Goal: Task Accomplishment & Management: Check status

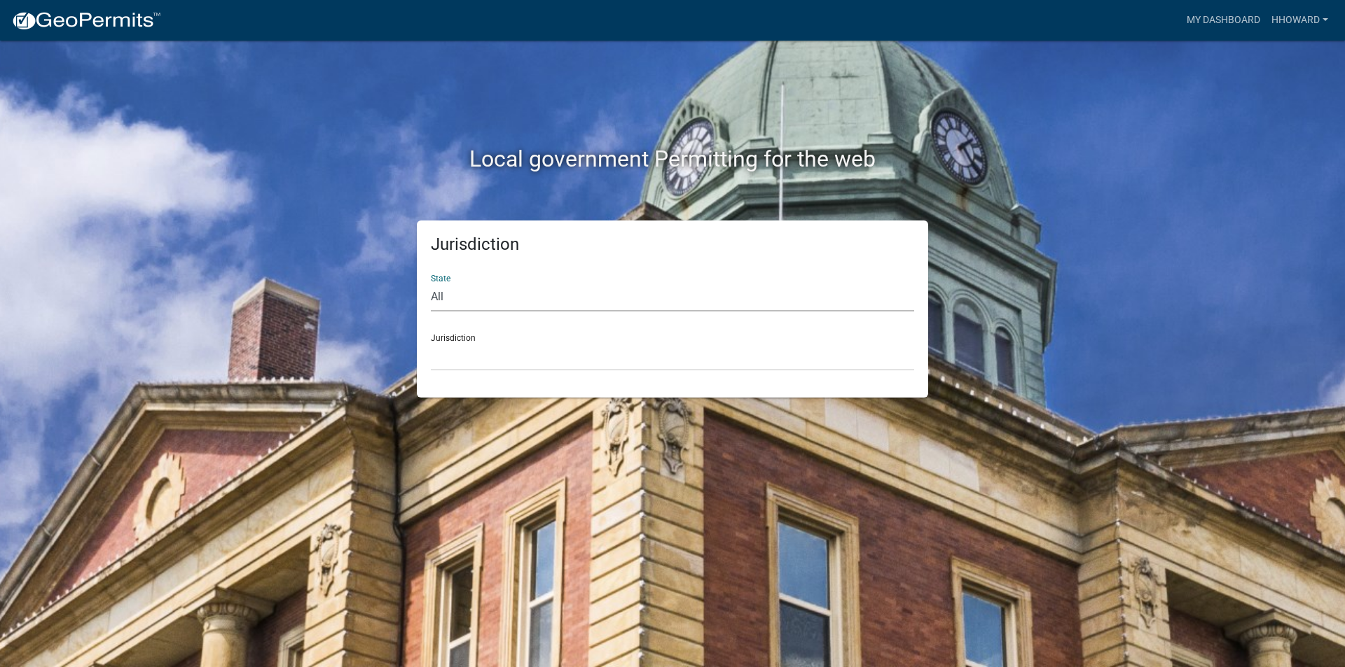
click at [520, 286] on select "All [US_STATE] [US_STATE] [US_STATE] [US_STATE] [US_STATE] [US_STATE] [US_STATE…" at bounding box center [672, 297] width 483 height 29
select select "[US_STATE]"
click at [431, 283] on select "All [US_STATE] [US_STATE] [US_STATE] [US_STATE] [US_STATE] [US_STATE] [US_STATE…" at bounding box center [672, 297] width 483 height 29
click at [508, 349] on select "[GEOGRAPHIC_DATA], [US_STATE] [GEOGRAPHIC_DATA], [US_STATE] [GEOGRAPHIC_DATA], …" at bounding box center [672, 356] width 483 height 29
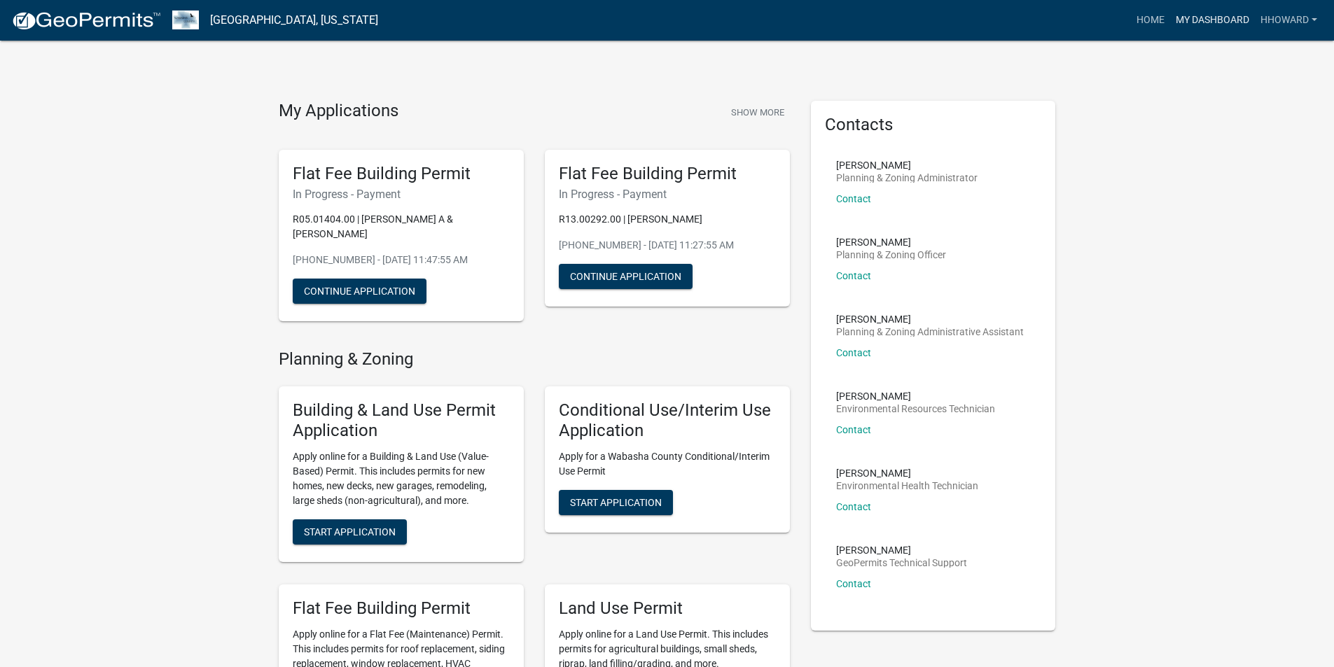
click at [1220, 24] on link "My Dashboard" at bounding box center [1212, 20] width 85 height 27
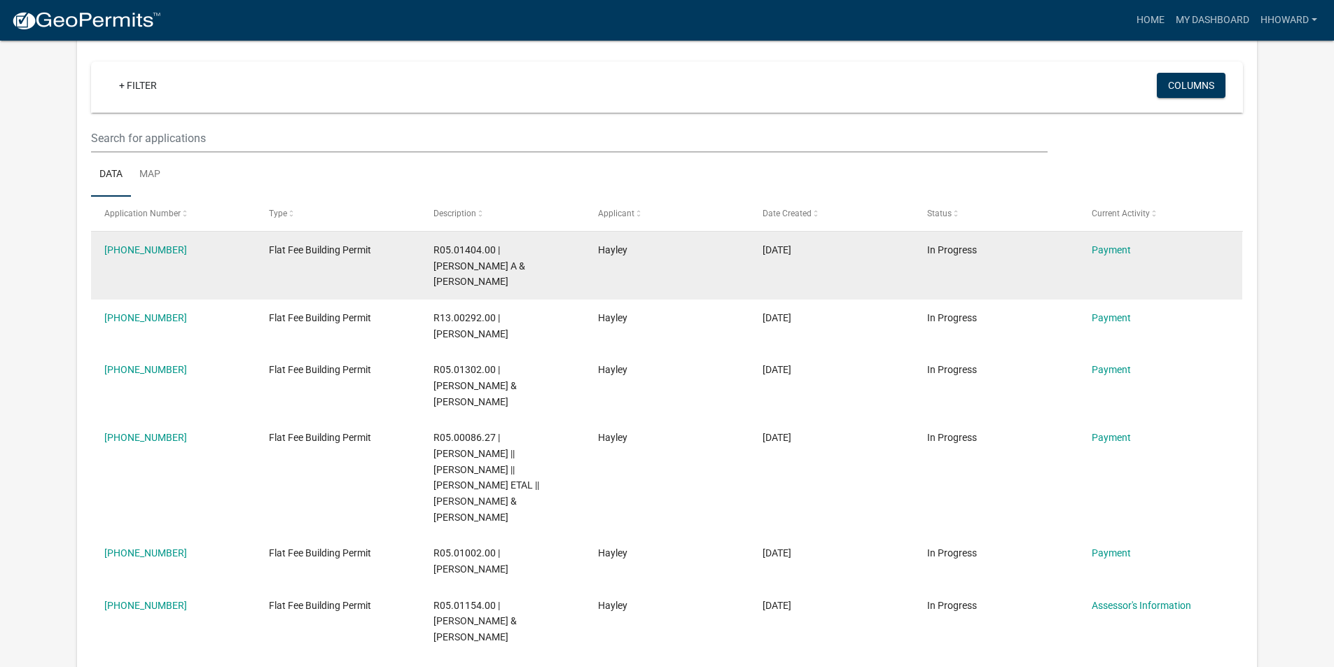
scroll to position [116, 0]
click at [1125, 250] on link "Payment" at bounding box center [1111, 249] width 39 height 11
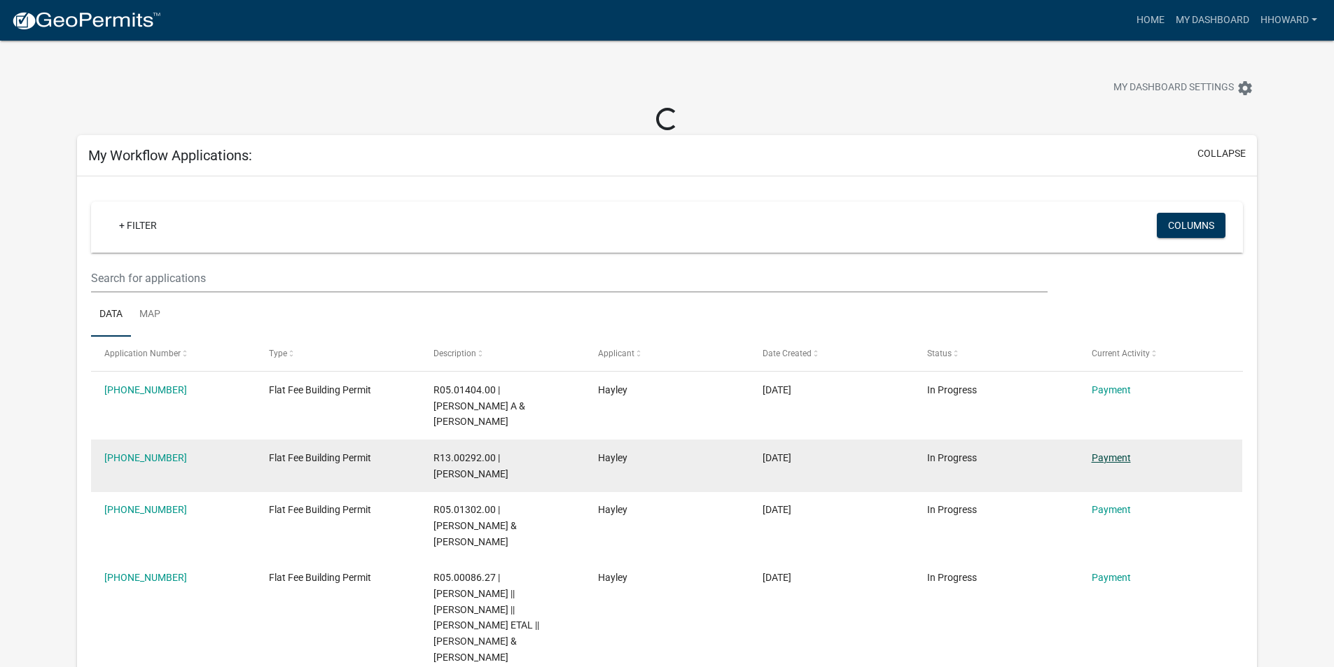
click at [1128, 452] on link "Payment" at bounding box center [1111, 457] width 39 height 11
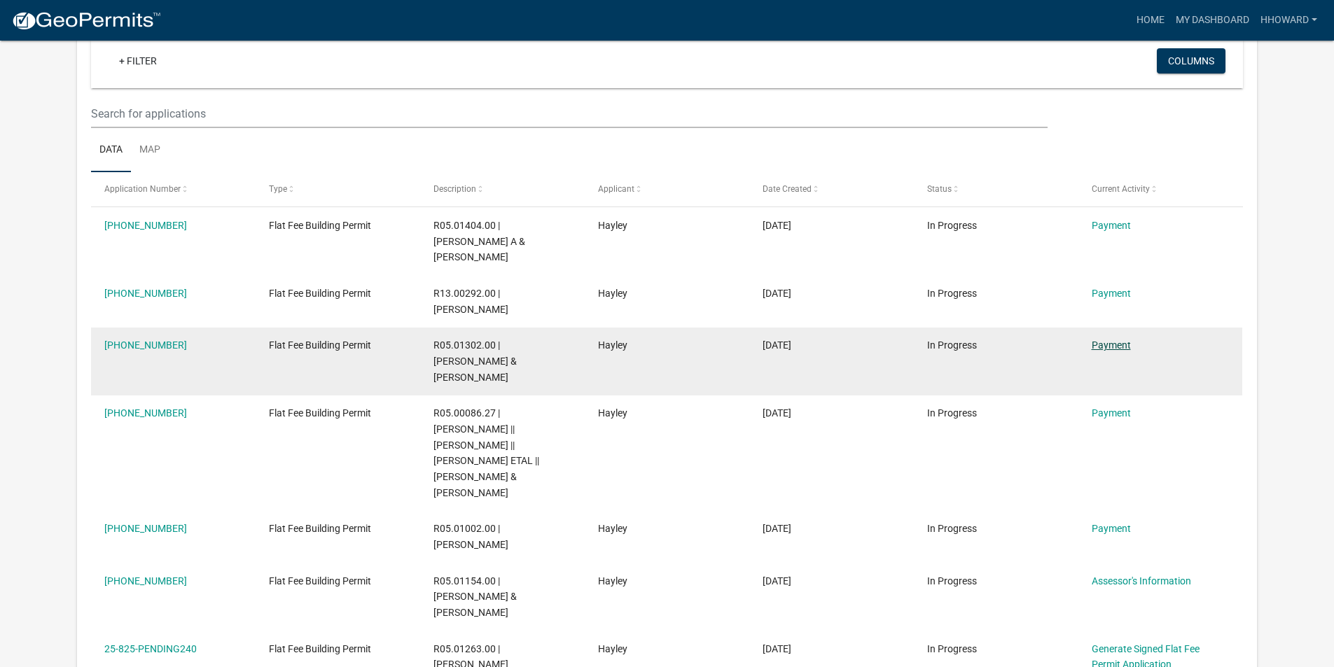
scroll to position [116, 0]
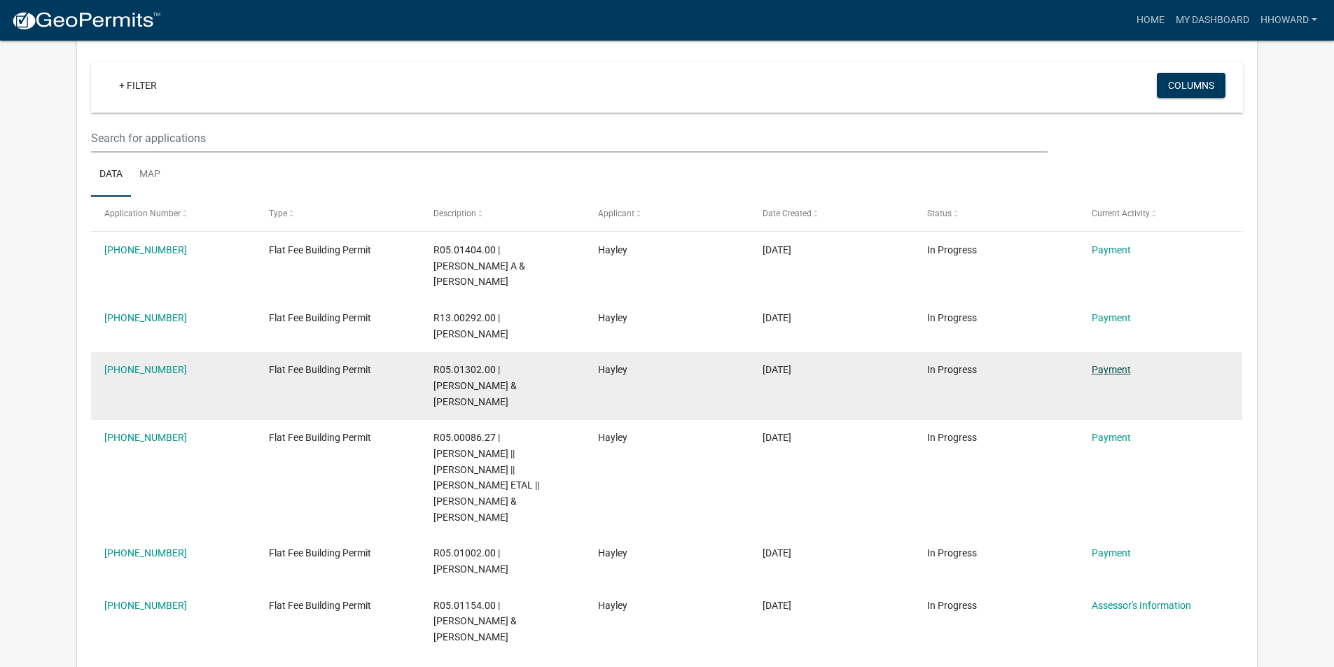
click at [1114, 364] on link "Payment" at bounding box center [1111, 369] width 39 height 11
